Goal: Task Accomplishment & Management: Manage account settings

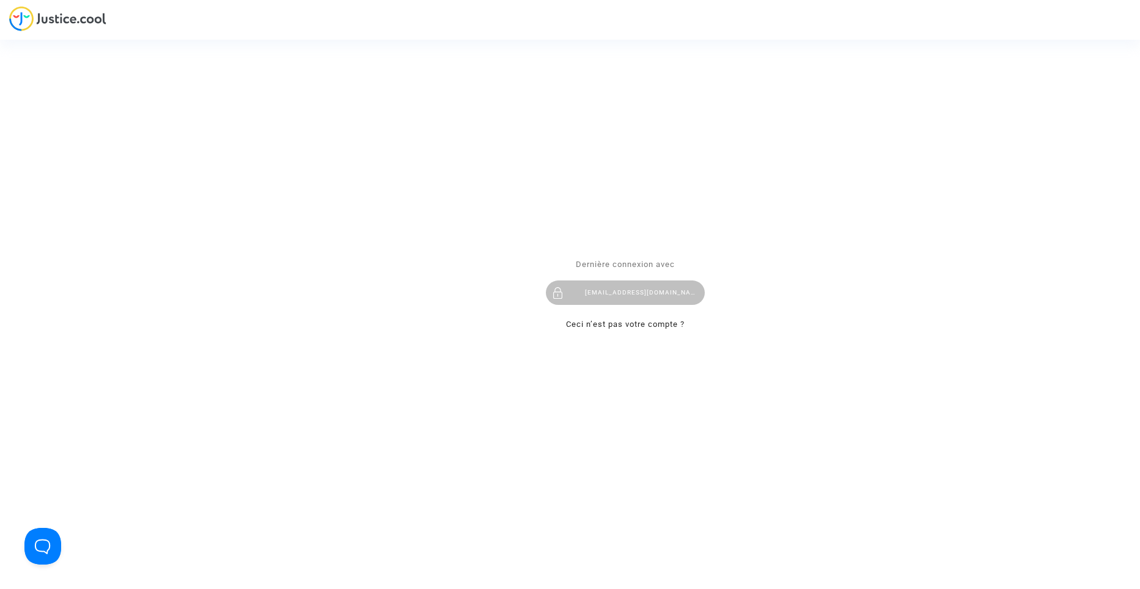
drag, startPoint x: 645, startPoint y: 295, endPoint x: 678, endPoint y: 288, distance: 33.8
click at [646, 295] on div "contact@heliofinance.fr" at bounding box center [625, 293] width 159 height 24
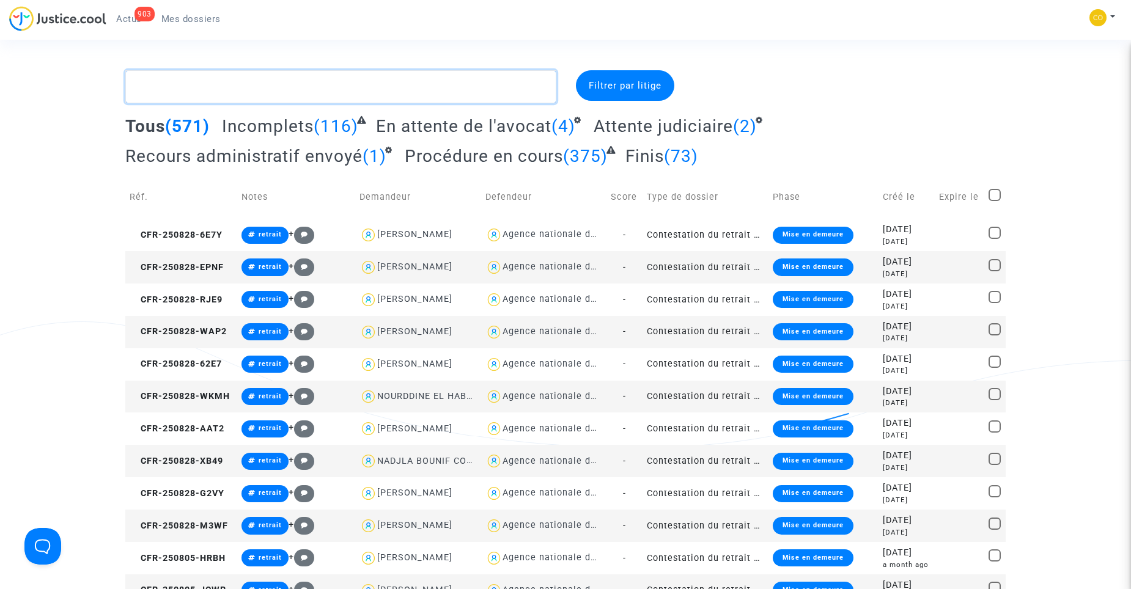
click at [377, 91] on textarea at bounding box center [340, 86] width 431 height 33
click at [698, 327] on td "Contestation du retrait de [PERSON_NAME] par l'ANAH (mandataire)" at bounding box center [706, 332] width 126 height 32
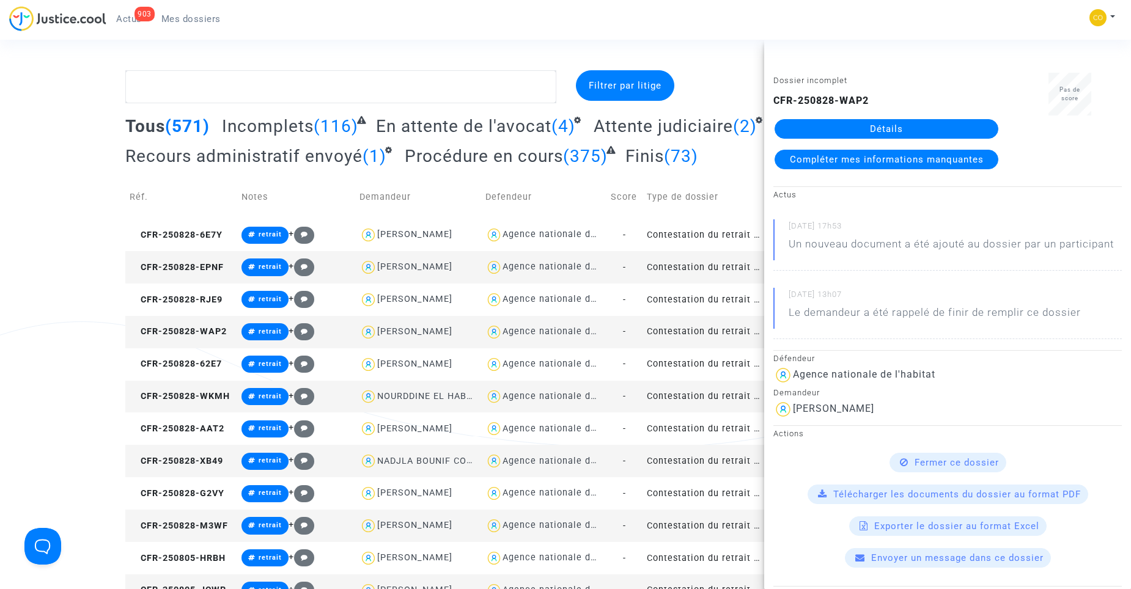
click at [908, 128] on link "Détails" at bounding box center [887, 129] width 224 height 20
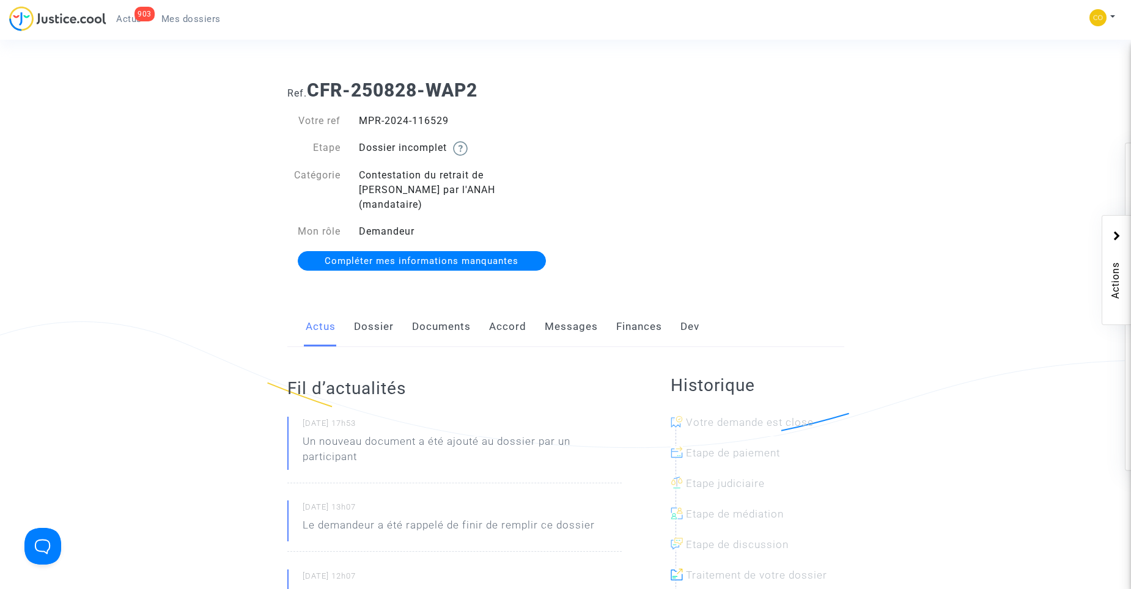
click at [465, 315] on link "Documents" at bounding box center [441, 327] width 59 height 40
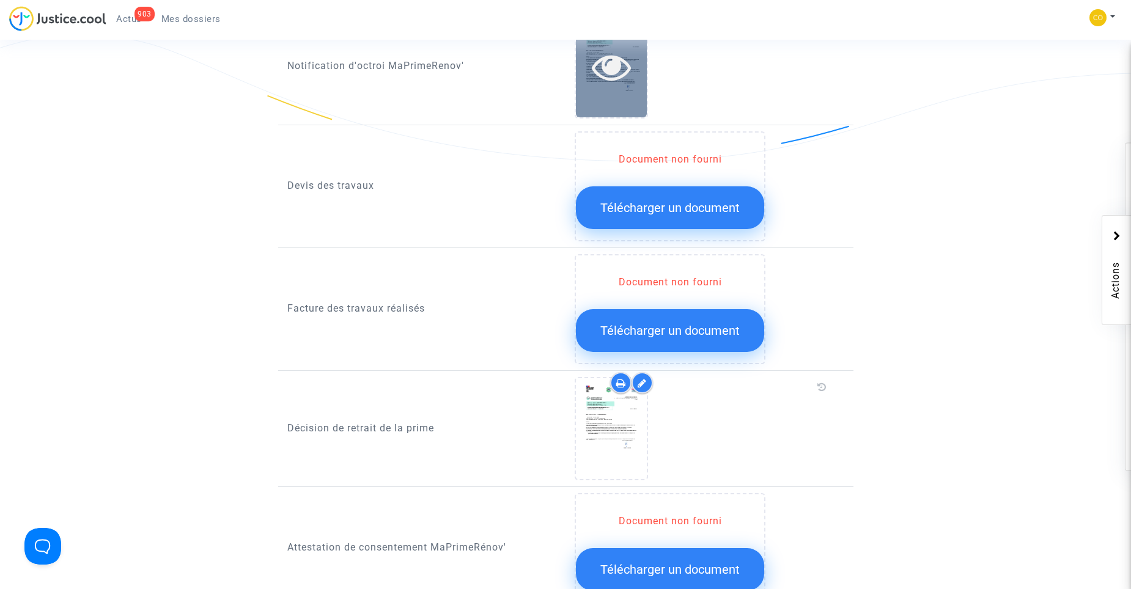
scroll to position [917, 0]
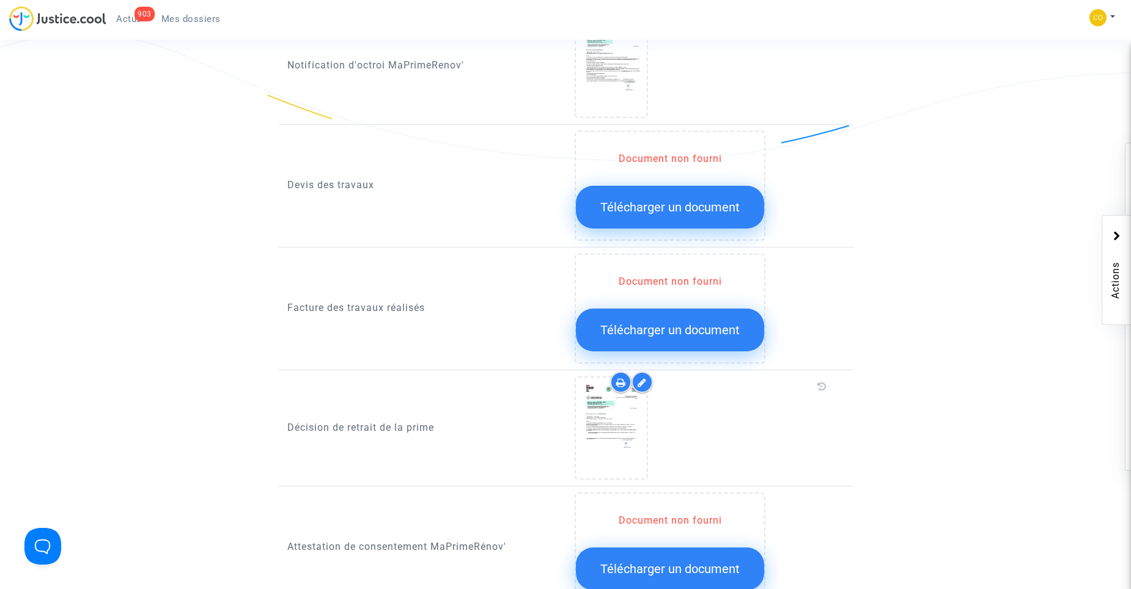
click at [641, 326] on button "Télécharger un document" at bounding box center [670, 330] width 188 height 43
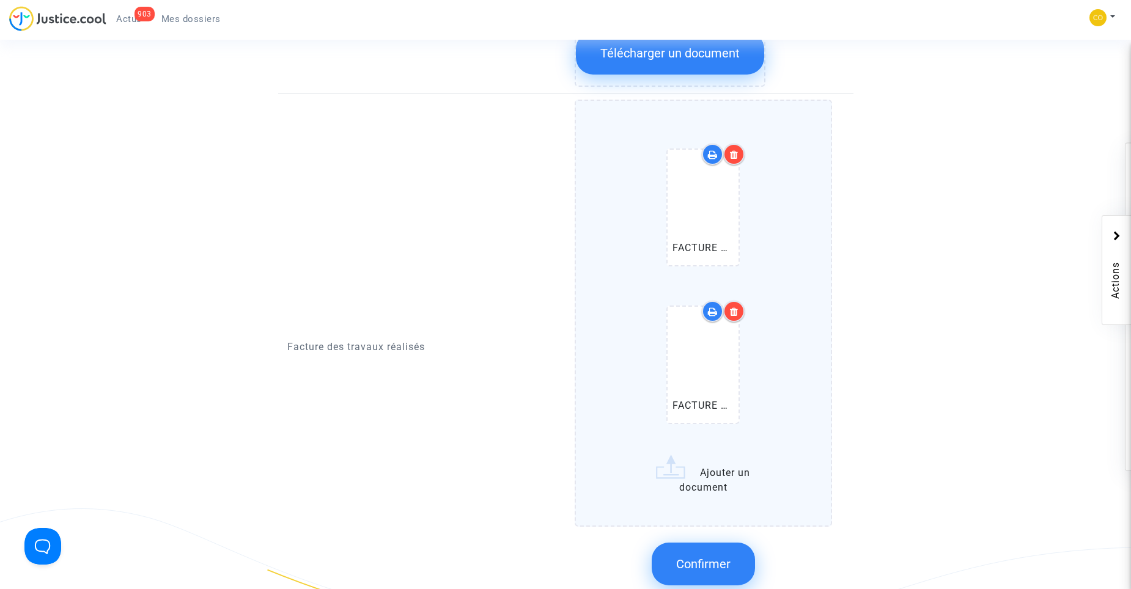
scroll to position [1101, 0]
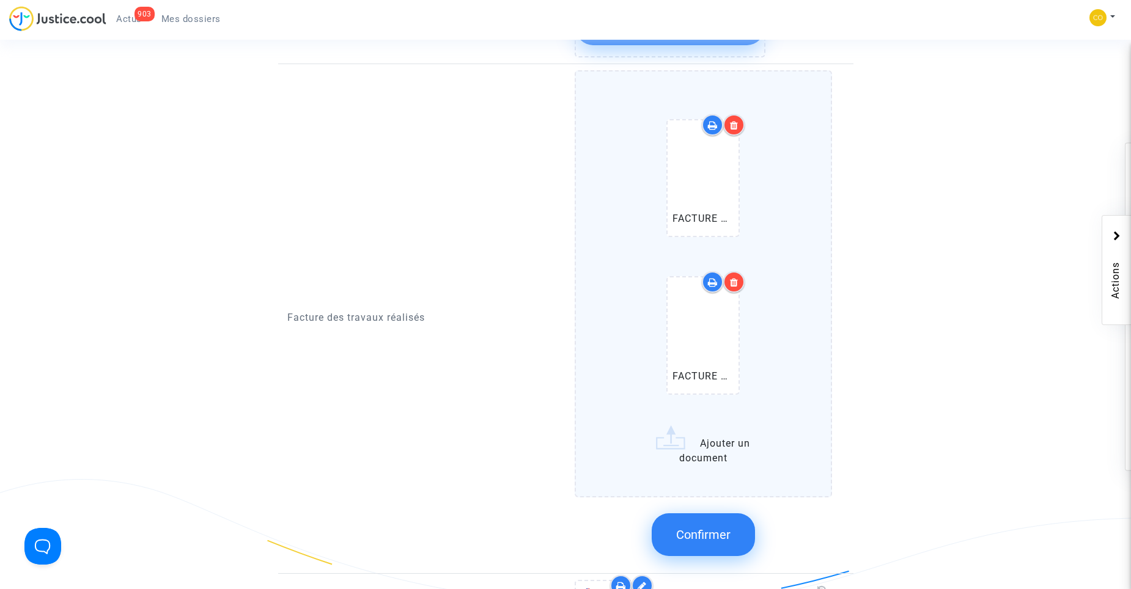
click at [717, 528] on span "Confirmer" at bounding box center [703, 535] width 54 height 15
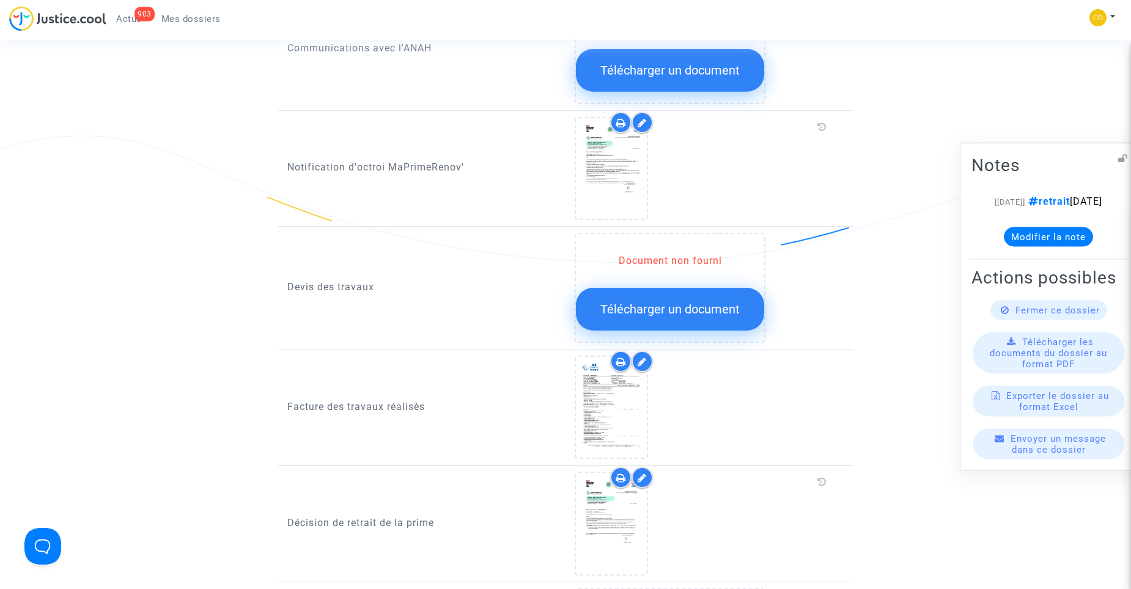
scroll to position [813, 0]
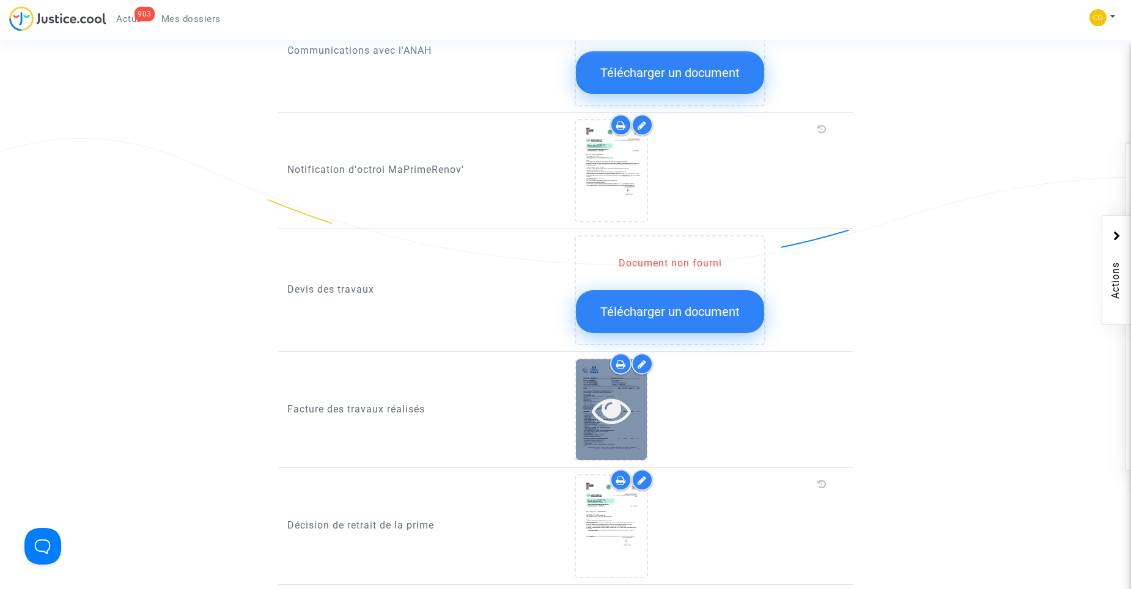
click at [607, 400] on icon at bounding box center [612, 410] width 40 height 39
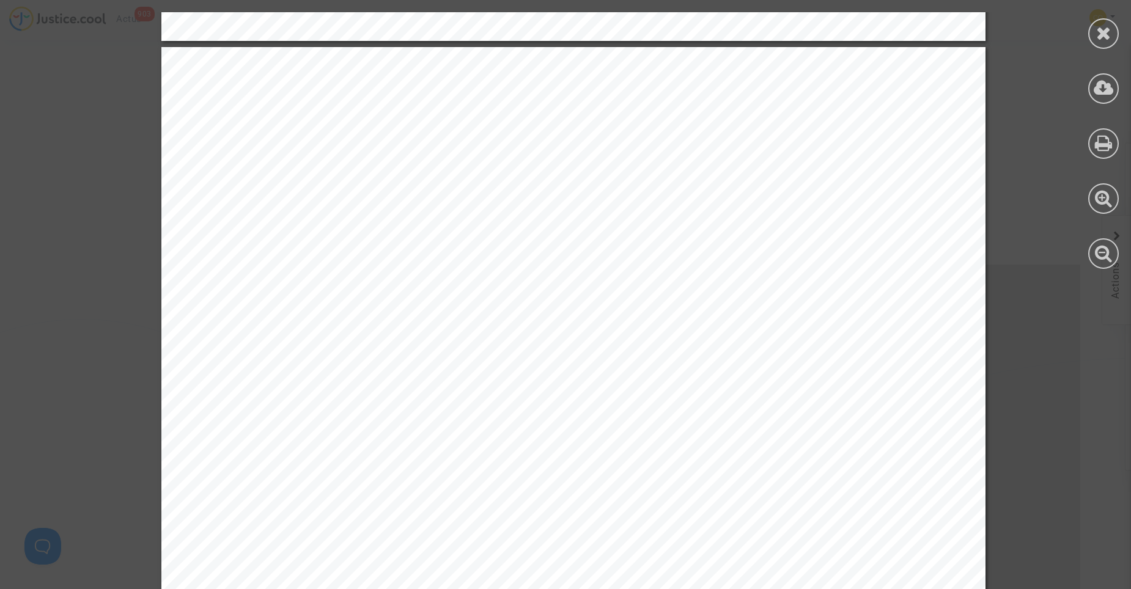
scroll to position [3485, 0]
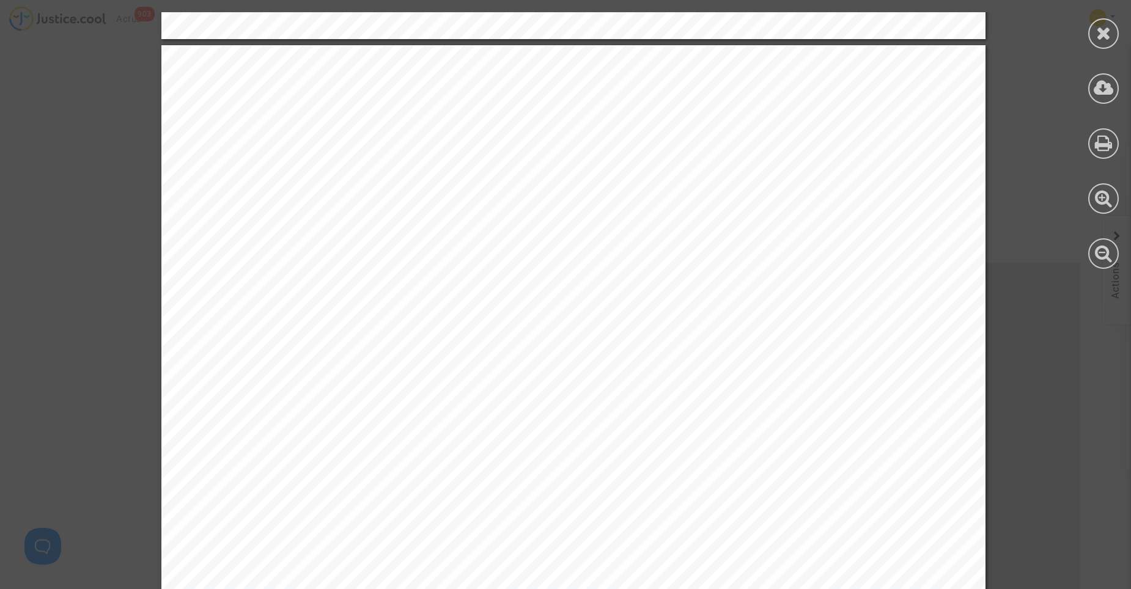
click at [1096, 42] on icon at bounding box center [1103, 33] width 15 height 18
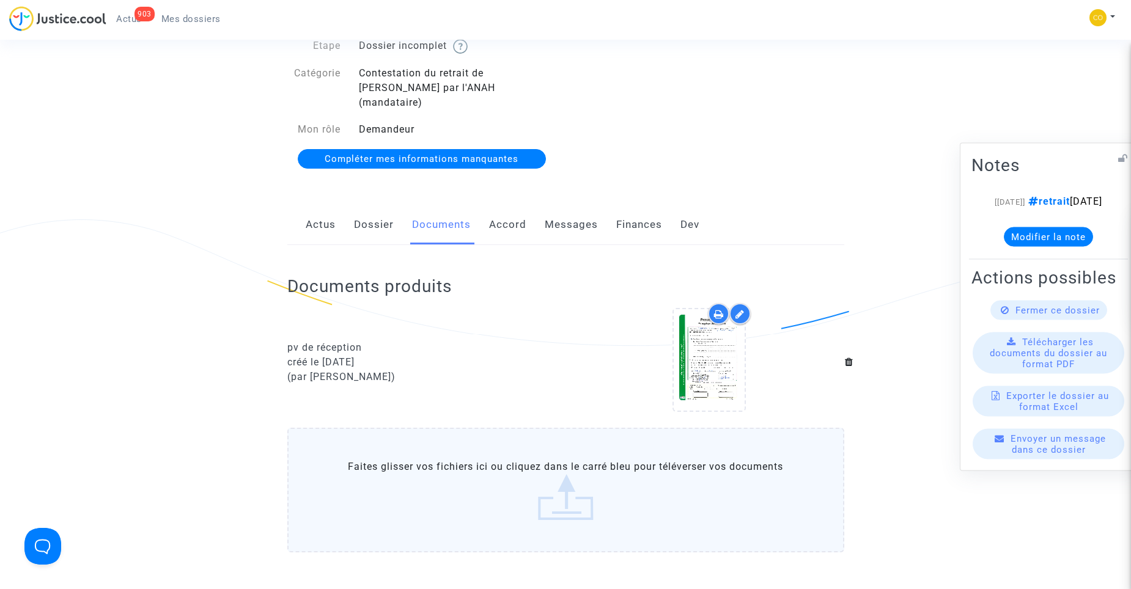
scroll to position [93, 0]
